Goal: Navigation & Orientation: Find specific page/section

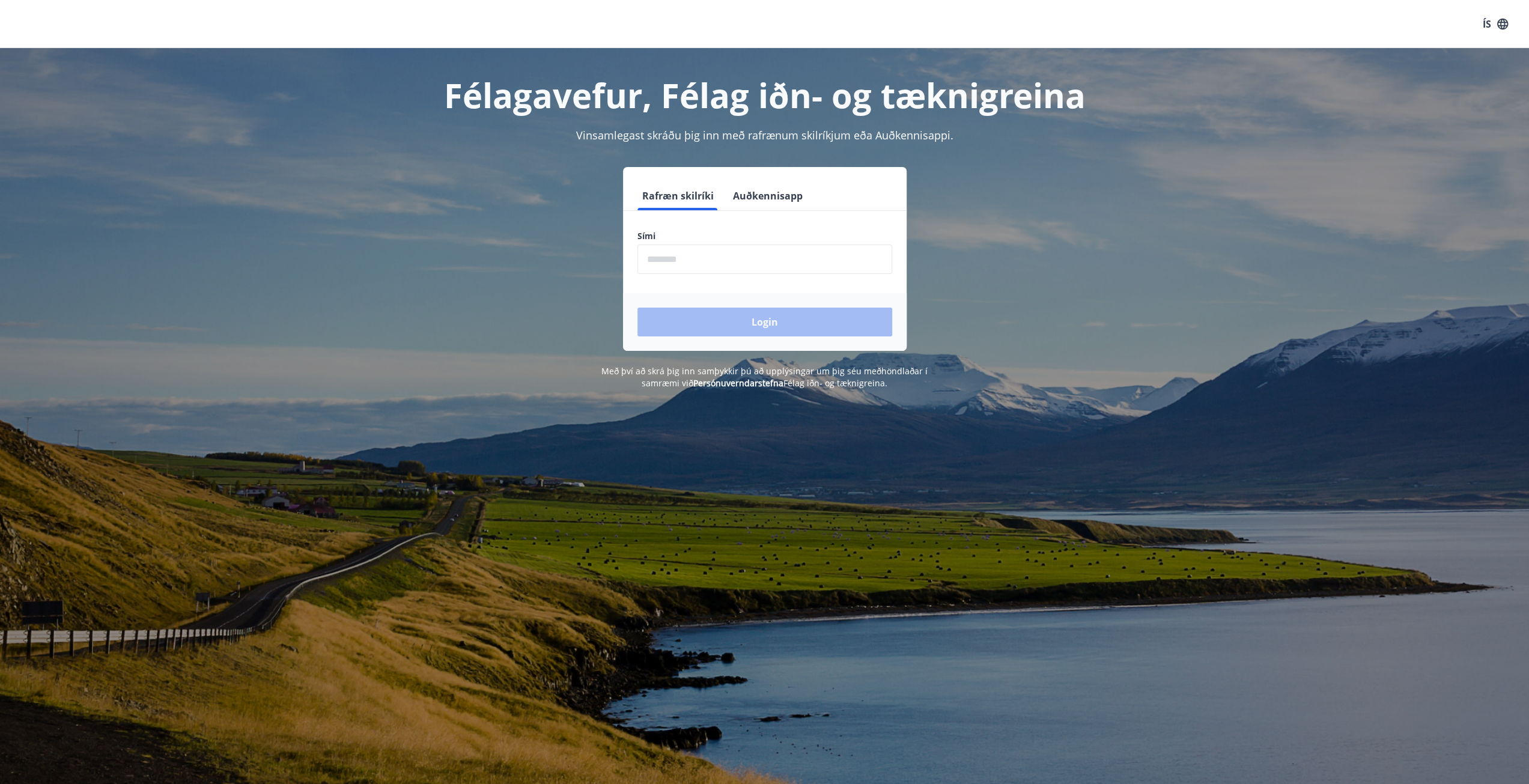
click at [1037, 183] on div "Rafræn skilríki Auðkennisapp Sími ​ Login" at bounding box center [764, 259] width 836 height 183
click at [777, 245] on input "phone" at bounding box center [764, 259] width 255 height 30
click at [1007, 110] on h1 "Félagavefur, Félag iðn- og tæknigreina" at bounding box center [764, 95] width 836 height 46
click at [1504, 28] on icon "button" at bounding box center [1502, 23] width 11 height 11
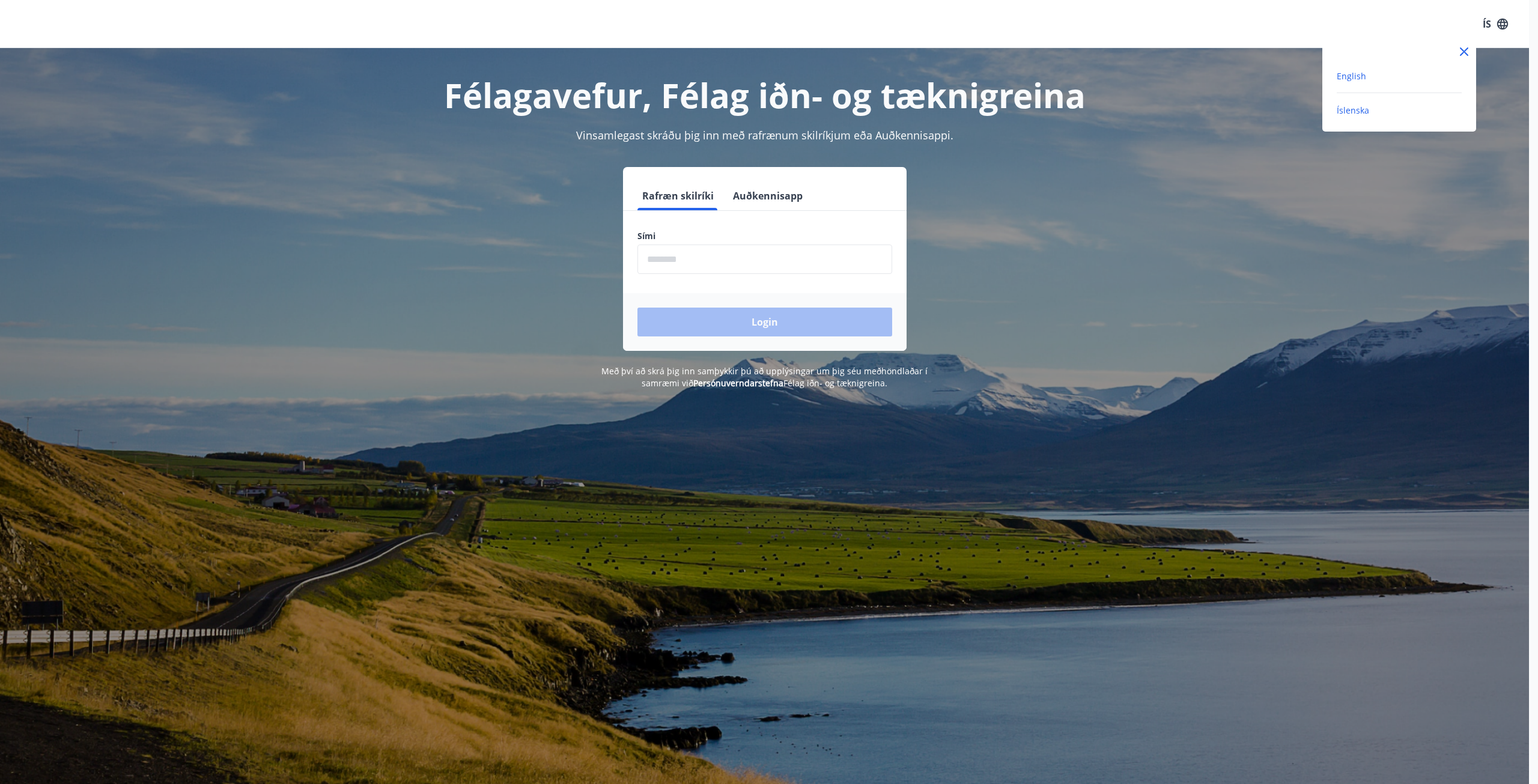
click at [1364, 74] on span "English" at bounding box center [1351, 76] width 30 height 11
